Goal: Transaction & Acquisition: Purchase product/service

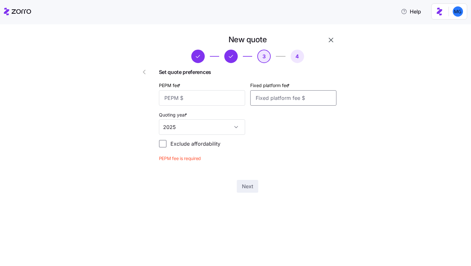
click at [274, 94] on input "Fixed platform fee *" at bounding box center [293, 97] width 86 height 15
type input "2350"
click at [236, 103] on input "PEPM fee *" at bounding box center [202, 97] width 86 height 15
type input "0"
click at [250, 175] on span "Next" at bounding box center [247, 175] width 11 height 8
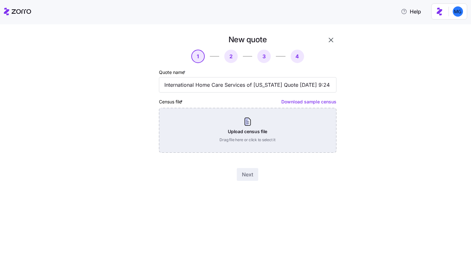
click at [242, 140] on div "Upload census file Drag file here or click to select it" at bounding box center [247, 130] width 177 height 45
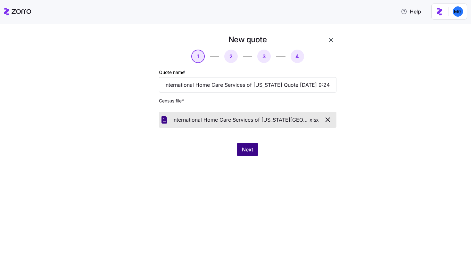
click at [246, 149] on span "Next" at bounding box center [247, 150] width 11 height 8
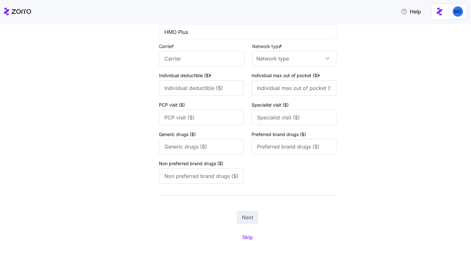
scroll to position [67, 0]
click at [252, 235] on button "Skip" at bounding box center [247, 238] width 21 height 12
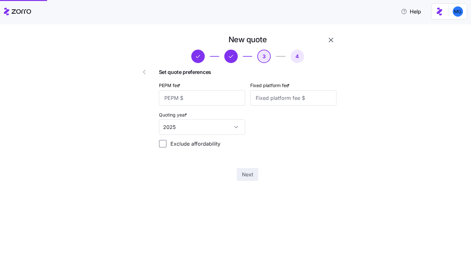
scroll to position [0, 0]
click at [275, 94] on input "Fixed platform fee *" at bounding box center [293, 97] width 86 height 15
type input "2350"
click at [226, 98] on input "PEPM fee *" at bounding box center [202, 97] width 86 height 15
type input "0"
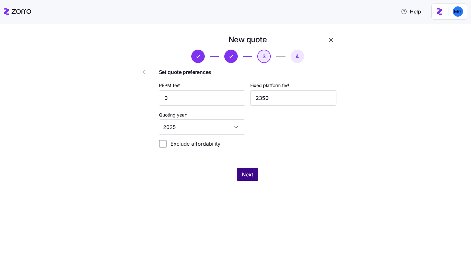
click at [248, 173] on span "Next" at bounding box center [247, 175] width 11 height 8
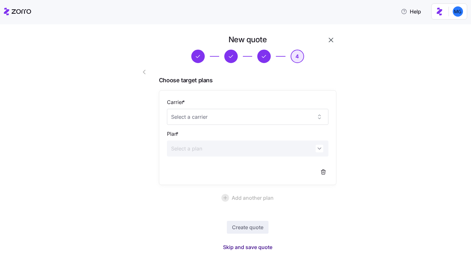
click at [260, 250] on span "Skip and save quote" at bounding box center [247, 247] width 49 height 8
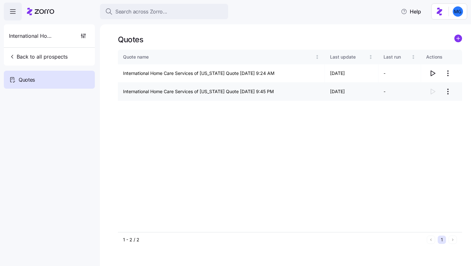
click at [451, 90] on html "Search across Zorro... Help International Home Care Services of [US_STATE] Back…" at bounding box center [235, 131] width 471 height 262
click at [430, 111] on div "Continue setup" at bounding box center [422, 107] width 59 height 10
click at [449, 94] on html "Search across Zorro... Help International Home Care Services of [US_STATE] Back…" at bounding box center [235, 131] width 471 height 262
click at [434, 116] on div "Delete quote" at bounding box center [422, 117] width 59 height 10
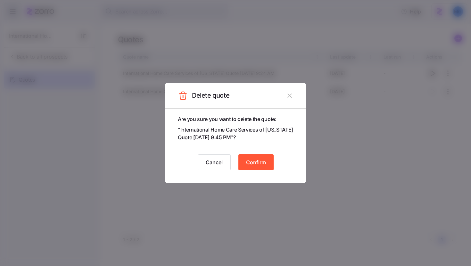
click at [270, 160] on button "Confirm" at bounding box center [255, 162] width 35 height 16
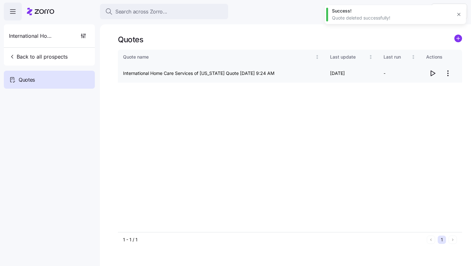
click at [432, 74] on icon "button" at bounding box center [433, 74] width 8 height 8
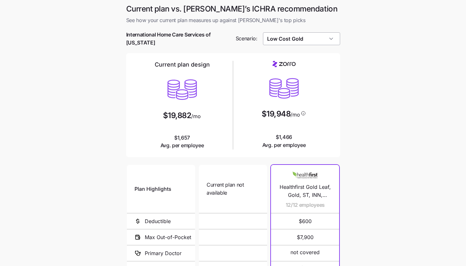
click at [311, 37] on input "Low Cost Gold" at bounding box center [301, 38] width 77 height 13
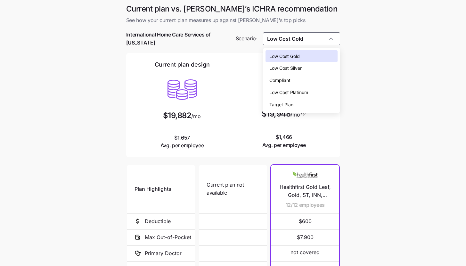
click at [310, 71] on div "Low Cost Silver" at bounding box center [302, 68] width 72 height 12
type input "Low Cost Silver"
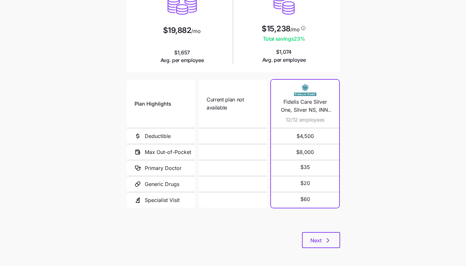
scroll to position [86, 0]
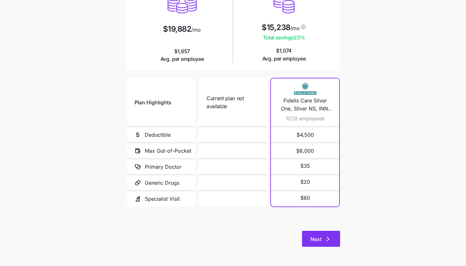
click at [324, 241] on icon "button" at bounding box center [328, 239] width 8 height 8
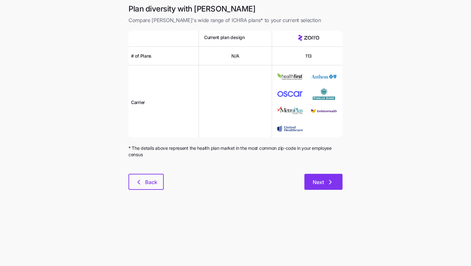
click at [334, 183] on icon "button" at bounding box center [330, 182] width 8 height 8
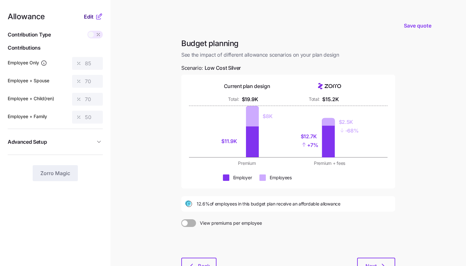
click at [92, 19] on span "Edit" at bounding box center [89, 17] width 10 height 8
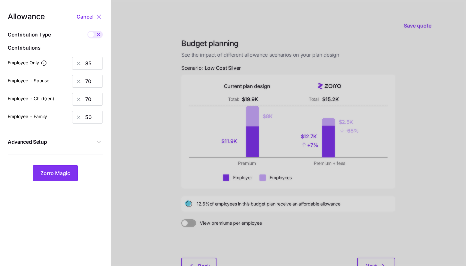
click at [93, 142] on span "Advanced Setup" at bounding box center [51, 142] width 87 height 8
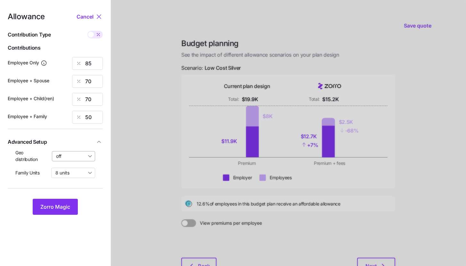
click at [87, 158] on input "off" at bounding box center [74, 156] width 44 height 10
click at [79, 192] on span "By state (2)" at bounding box center [70, 193] width 25 height 7
type input "By state (2)"
click at [66, 208] on span "Zorro Magic" at bounding box center [55, 207] width 30 height 8
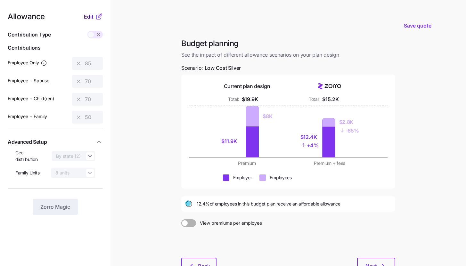
click at [94, 16] on button "Edit" at bounding box center [89, 17] width 11 height 8
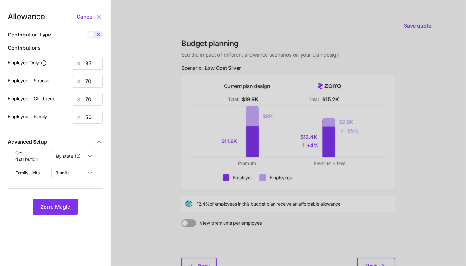
click at [95, 32] on span at bounding box center [98, 35] width 9 height 8
click at [87, 31] on input "checkbox" at bounding box center [87, 31] width 0 height 0
type input "702"
type input "1156"
type input "1286"
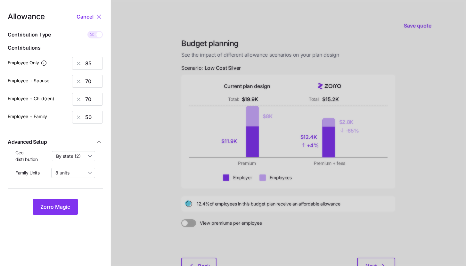
type input "1332"
click at [99, 80] on input "1156" at bounding box center [87, 81] width 31 height 13
type input "702"
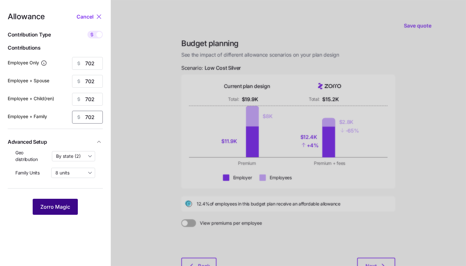
type input "702"
click at [62, 202] on button "Zorro Magic" at bounding box center [55, 207] width 45 height 16
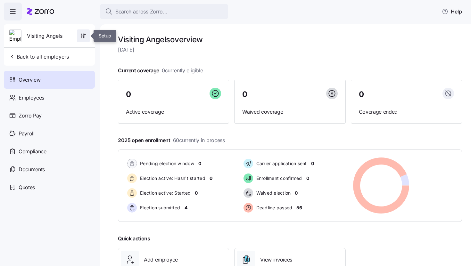
click at [83, 36] on icon "button" at bounding box center [83, 35] width 0 height 3
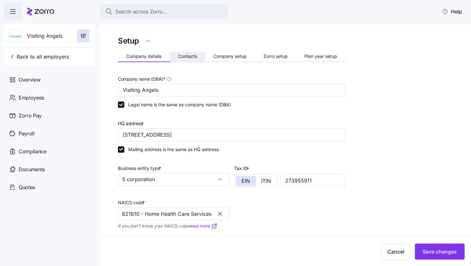
click at [193, 57] on span "Contacts" at bounding box center [187, 56] width 19 height 4
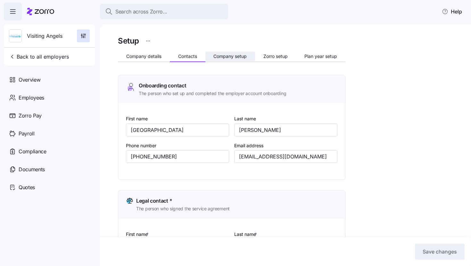
click at [240, 61] on button "Company setup" at bounding box center [230, 57] width 50 height 10
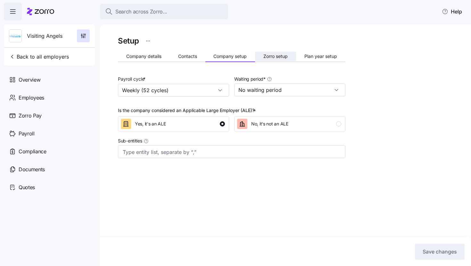
click at [279, 60] on button "Zorro setup" at bounding box center [275, 57] width 41 height 10
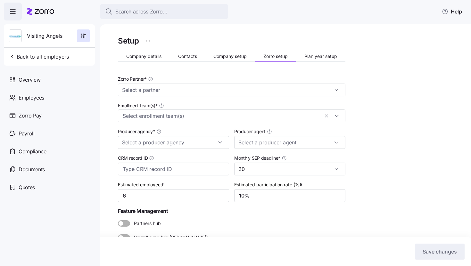
type input "Zorro"
type input "BSB Consultants"
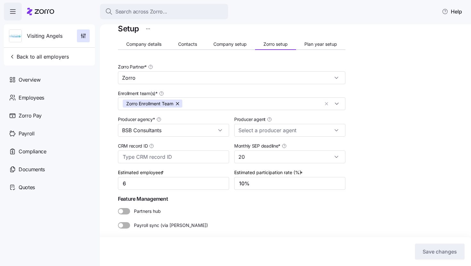
scroll to position [13, 0]
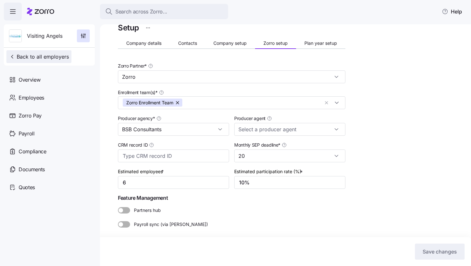
click at [39, 56] on span "Back to all employers" at bounding box center [39, 57] width 60 height 8
